Goal: Information Seeking & Learning: Learn about a topic

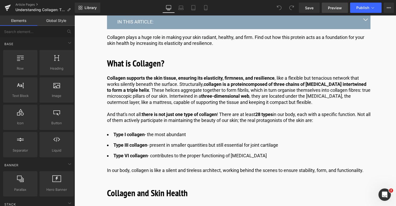
click at [343, 10] on link "Preview" at bounding box center [335, 8] width 26 height 10
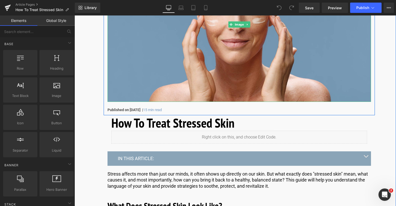
scroll to position [26, 0]
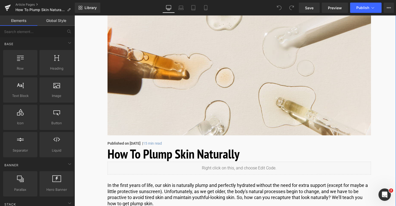
scroll to position [26, 0]
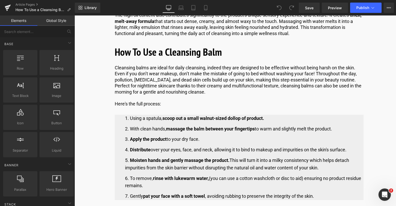
scroll to position [258, 0]
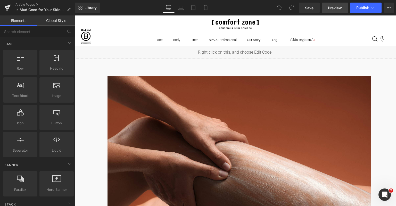
click at [336, 6] on span "Preview" at bounding box center [335, 7] width 14 height 5
